Goal: Information Seeking & Learning: Learn about a topic

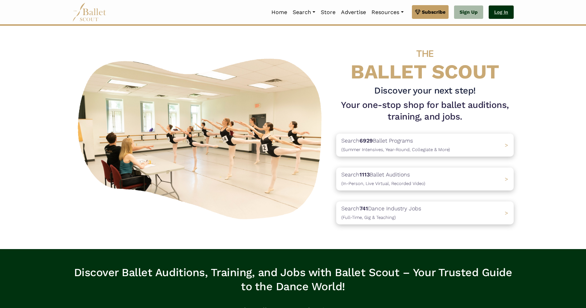
click at [500, 16] on link "Log In" at bounding box center [501, 12] width 25 height 14
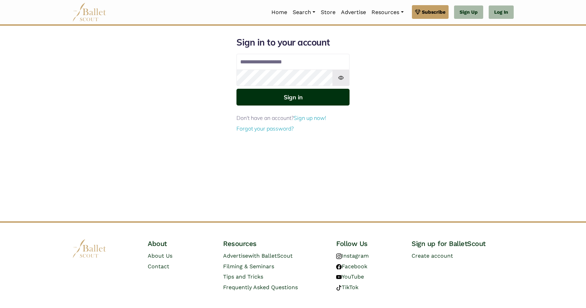
type input "**********"
click at [300, 100] on button "Sign in" at bounding box center [293, 97] width 113 height 17
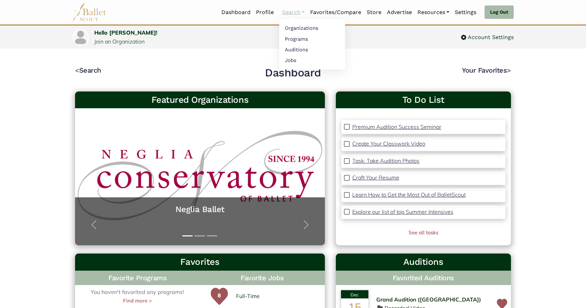
click at [294, 11] on link "Search" at bounding box center [293, 12] width 28 height 14
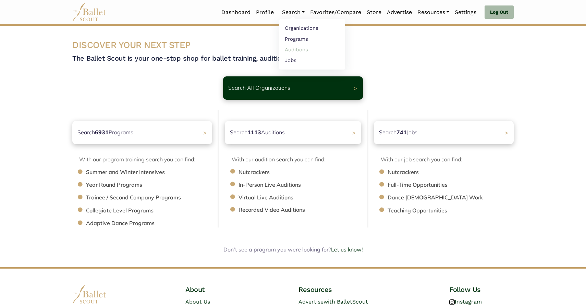
click at [292, 53] on link "Auditions" at bounding box center [312, 49] width 66 height 11
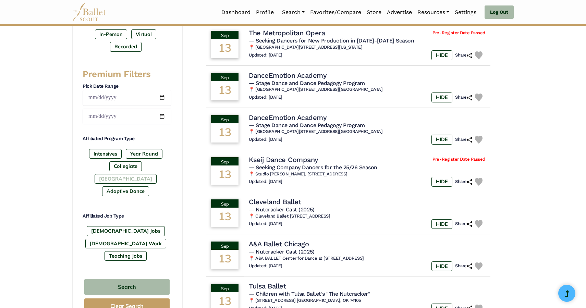
scroll to position [242, 0]
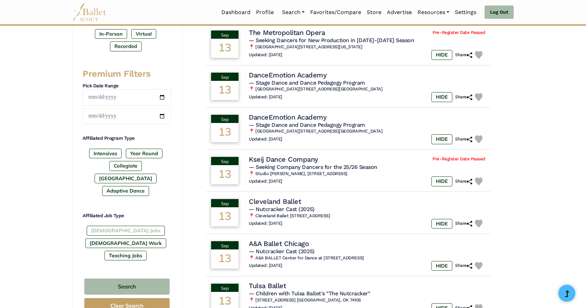
click at [120, 226] on label "[DEMOGRAPHIC_DATA] Jobs" at bounding box center [126, 231] width 78 height 10
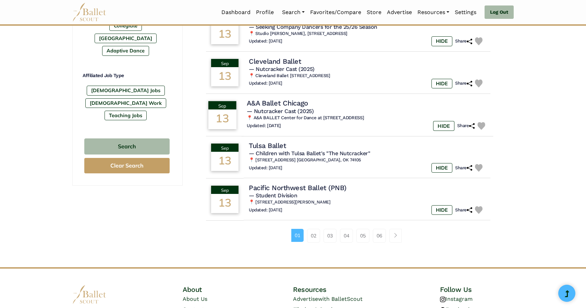
scroll to position [383, 0]
click at [314, 242] on link "02" at bounding box center [313, 236] width 13 height 14
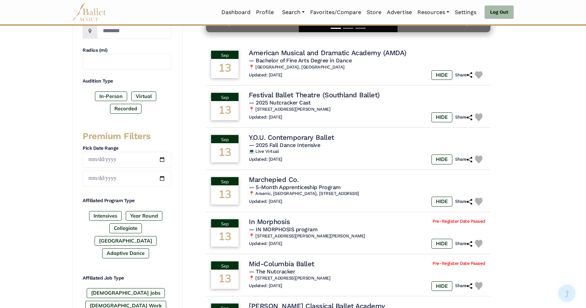
scroll to position [181, 0]
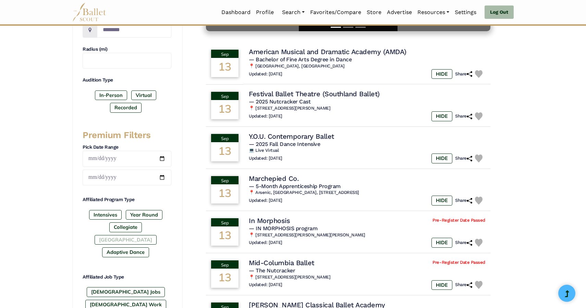
click at [153, 235] on label "Post High School" at bounding box center [126, 240] width 62 height 10
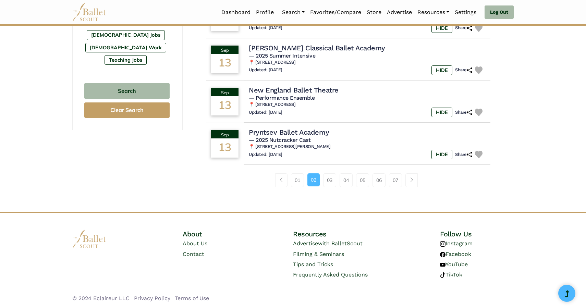
scroll to position [0, 0]
